Goal: Information Seeking & Learning: Learn about a topic

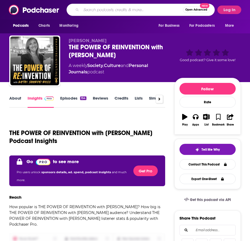
click at [117, 10] on input "Search podcasts, credits, & more..." at bounding box center [132, 10] width 102 height 8
type input "daily stoic"
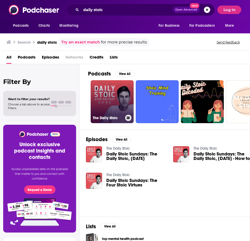
click at [105, 113] on link "The Daily Stoic" at bounding box center [112, 101] width 43 height 43
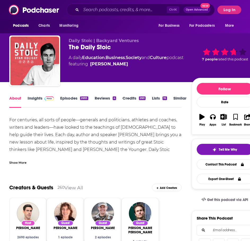
click at [69, 98] on link "Episodes 2693" at bounding box center [74, 102] width 28 height 12
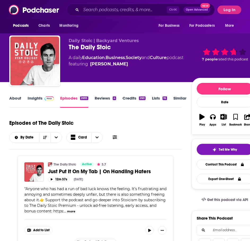
click at [16, 100] on link "About" at bounding box center [15, 102] width 12 height 12
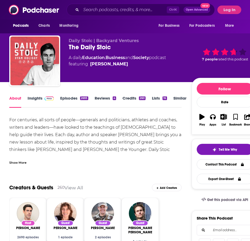
click at [13, 164] on div "Show More" at bounding box center [17, 162] width 17 height 5
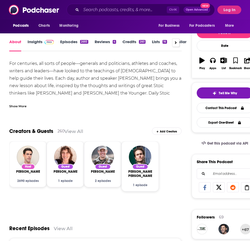
scroll to position [22, 0]
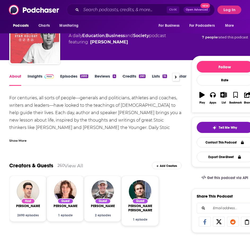
click at [22, 140] on div "Show More" at bounding box center [17, 140] width 17 height 5
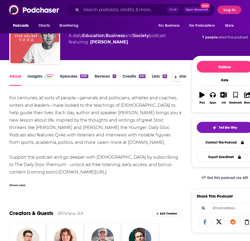
click at [178, 77] on div at bounding box center [175, 77] width 7 height 8
click at [131, 76] on link "Credits 260" at bounding box center [133, 80] width 23 height 12
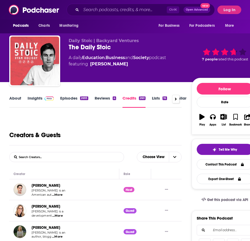
click at [44, 99] on img at bounding box center [48, 98] width 9 height 4
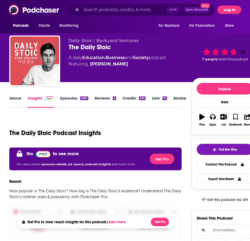
click at [231, 8] on button "Log In" at bounding box center [229, 10] width 24 height 8
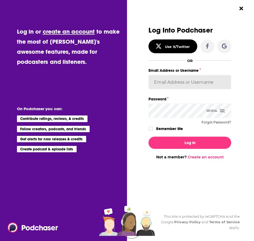
type input "ei1745"
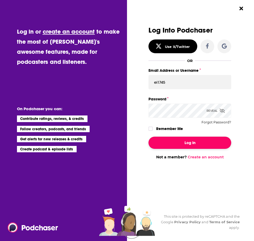
click at [174, 140] on button "Log In" at bounding box center [189, 143] width 82 height 12
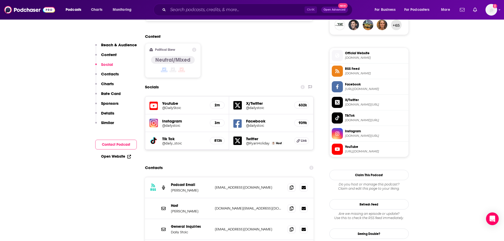
scroll to position [405, 0]
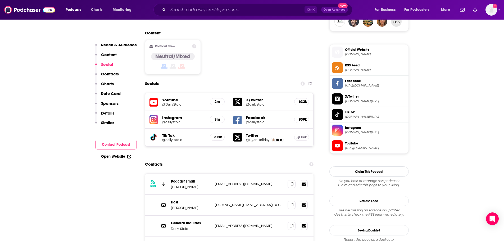
click at [178, 115] on h5 "Instagram" at bounding box center [184, 117] width 44 height 5
click at [156, 115] on img at bounding box center [154, 119] width 8 height 8
